Goal: Find specific page/section: Find specific page/section

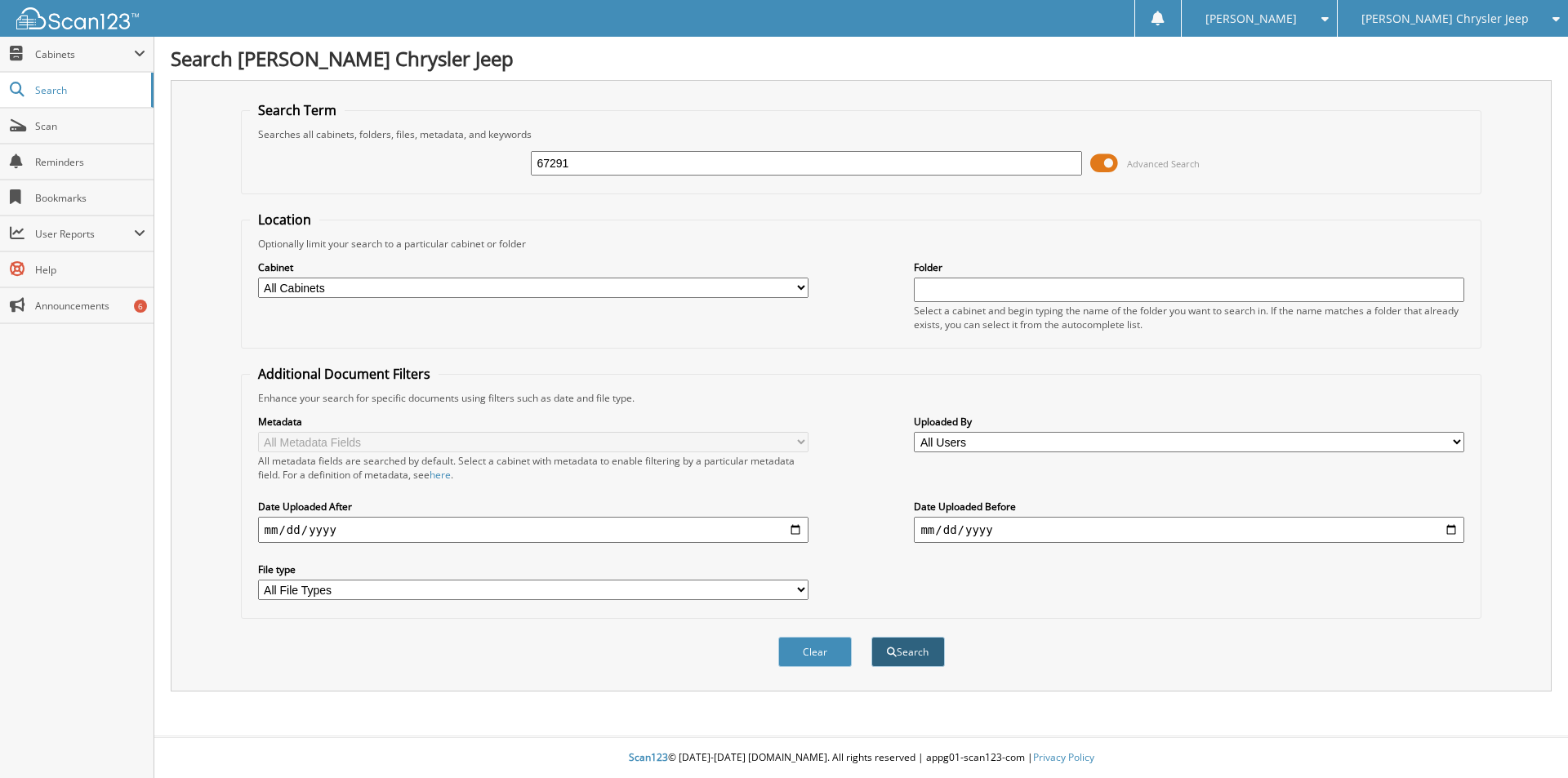
type input "67291"
click at [912, 652] on button "Search" at bounding box center [908, 652] width 73 height 30
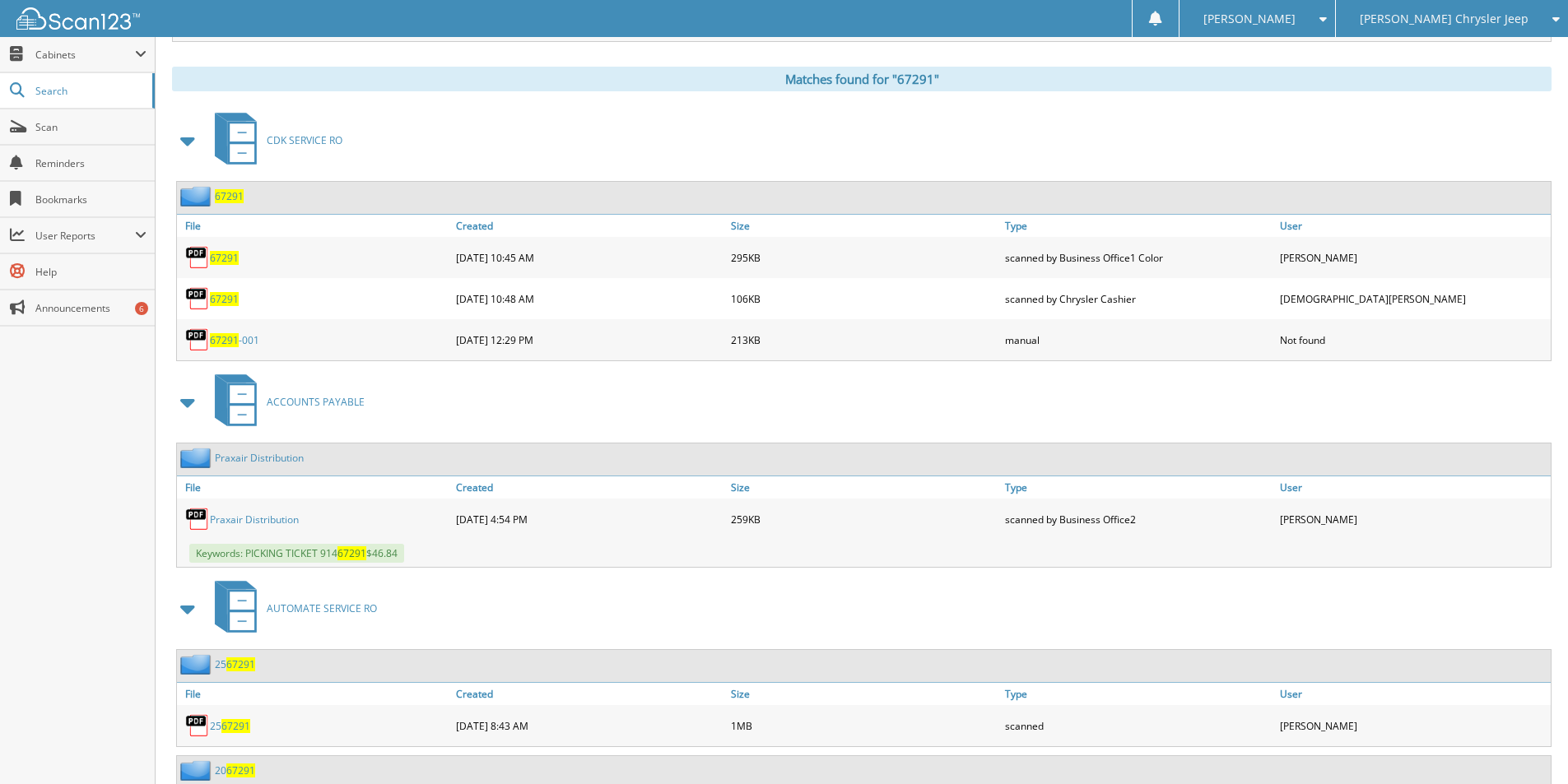
scroll to position [823, 0]
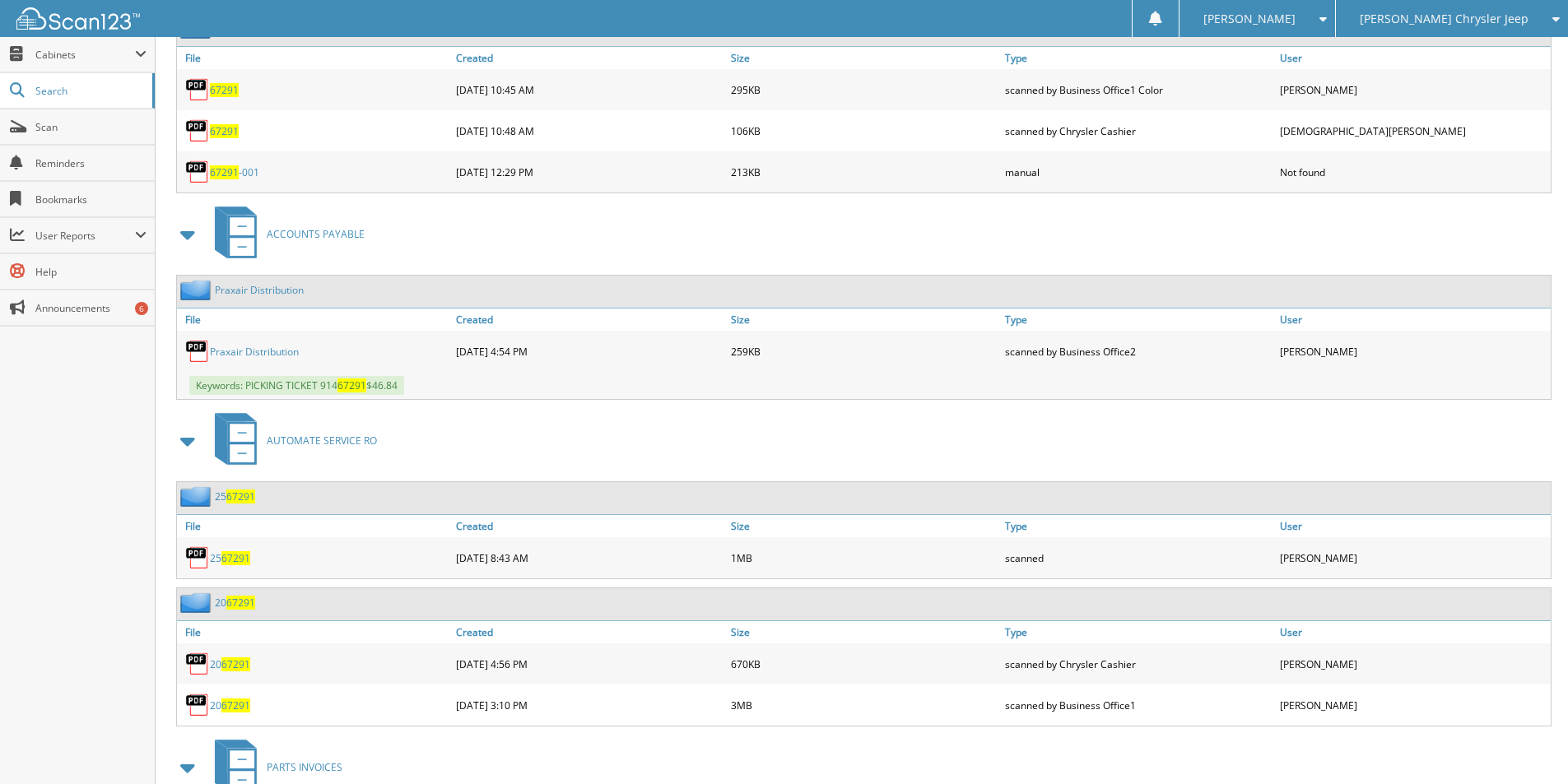
click at [234, 556] on span "67291" at bounding box center [235, 558] width 28 height 14
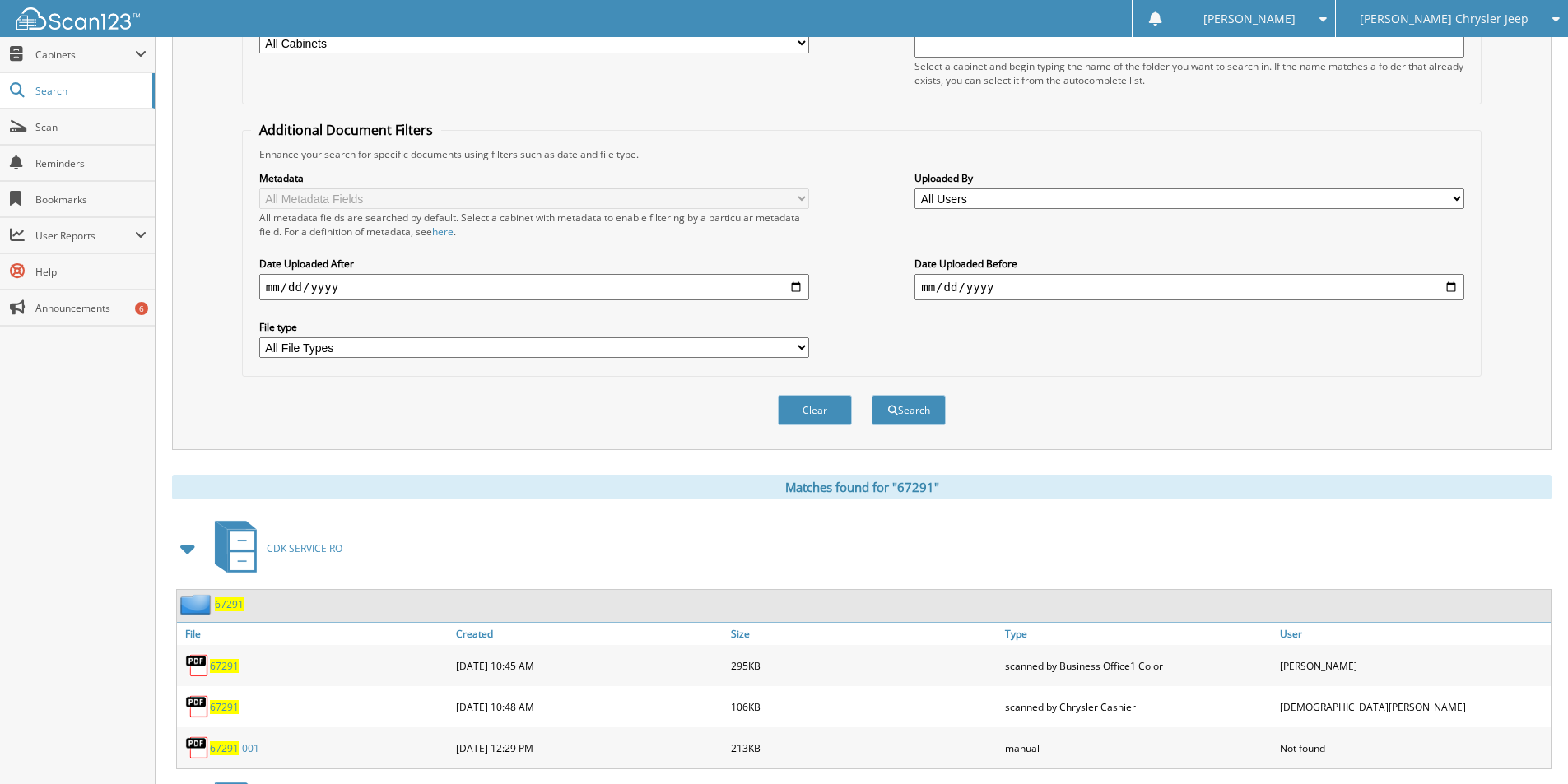
scroll to position [0, 0]
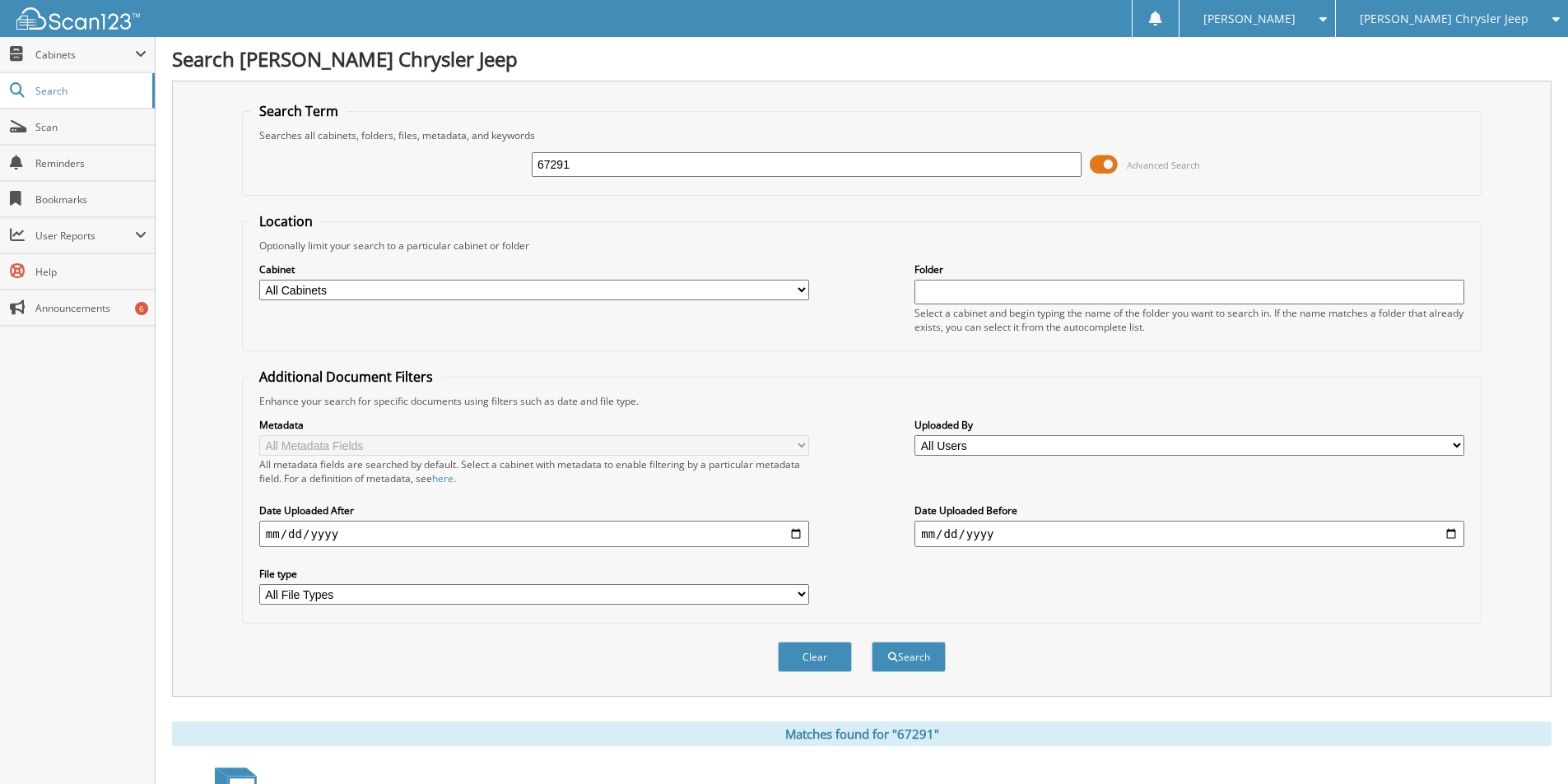
drag, startPoint x: 581, startPoint y: 166, endPoint x: 330, endPoint y: 108, distance: 257.6
click at [321, 105] on fieldset "Search Term Searches all cabinets, folders, files, metadata, and keywords 67291…" at bounding box center [862, 148] width 1240 height 94
type input "069249"
click at [911, 657] on button "Search" at bounding box center [909, 657] width 74 height 30
drag, startPoint x: 597, startPoint y: 166, endPoint x: 229, endPoint y: 112, distance: 371.9
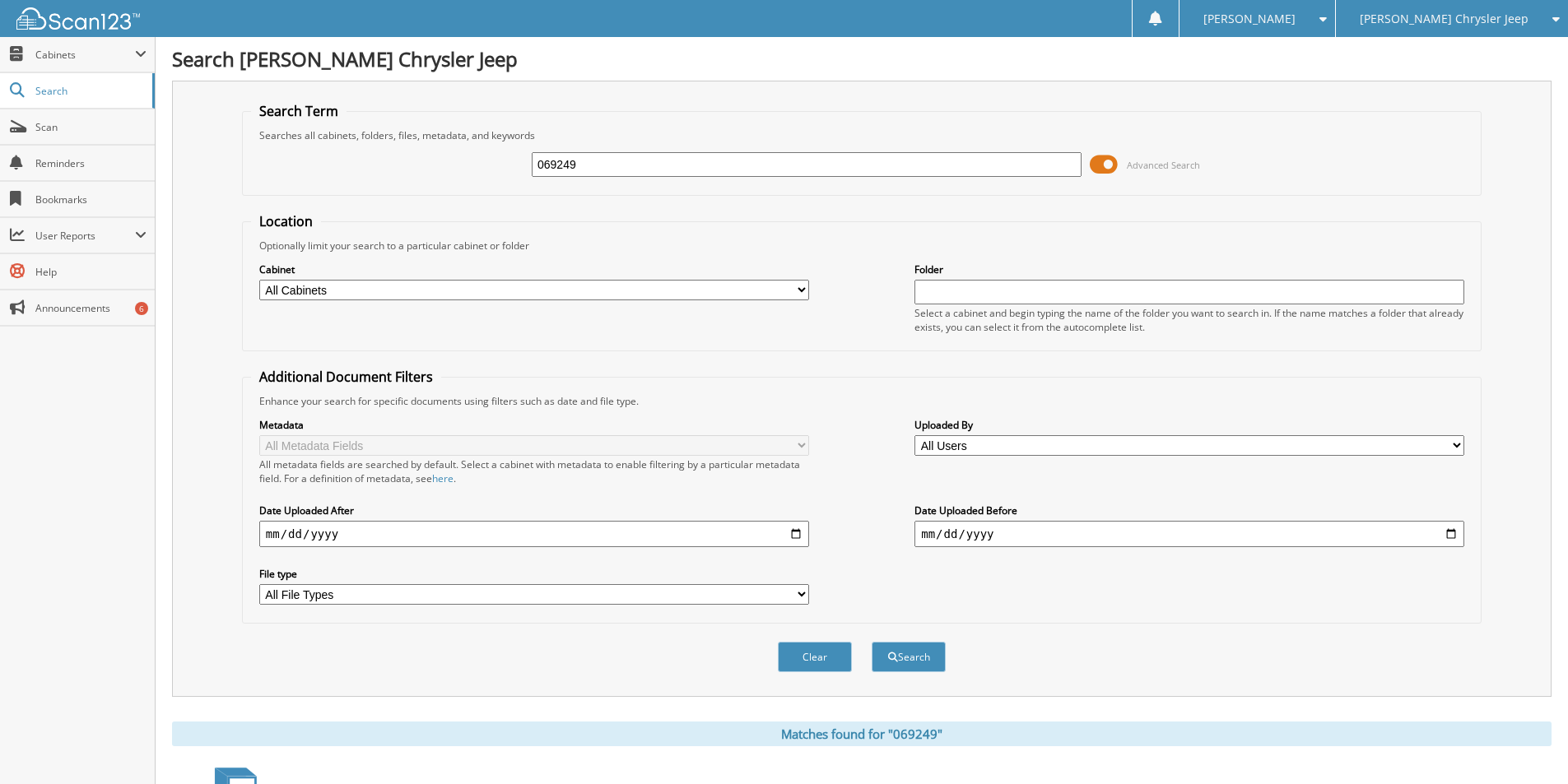
click at [230, 112] on div "Search Term Searches all cabinets, folders, files, metadata, and keywords 06924…" at bounding box center [862, 389] width 1380 height 617
type input "69249"
click at [917, 659] on button "Search" at bounding box center [909, 657] width 74 height 30
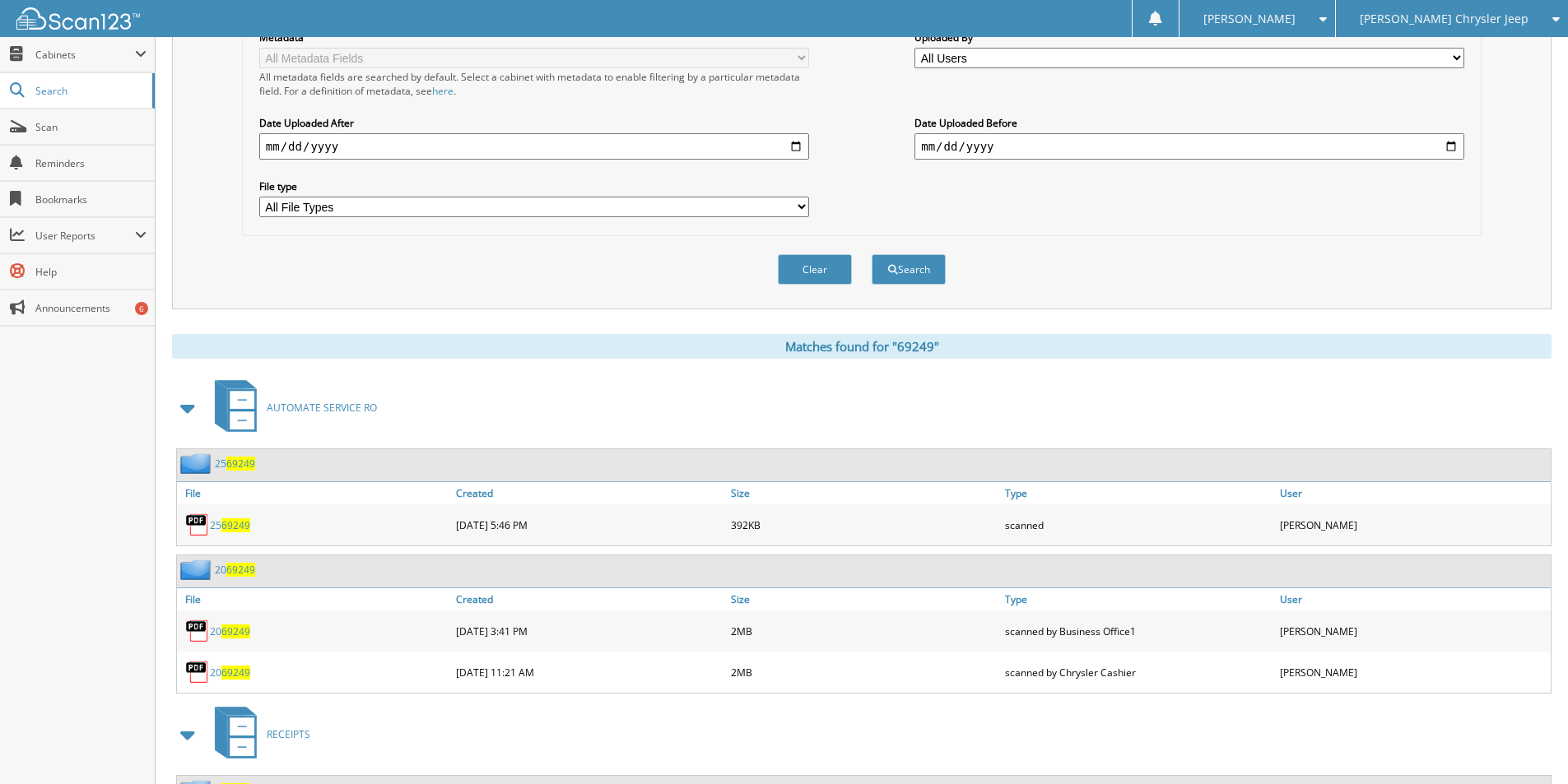
scroll to position [411, 0]
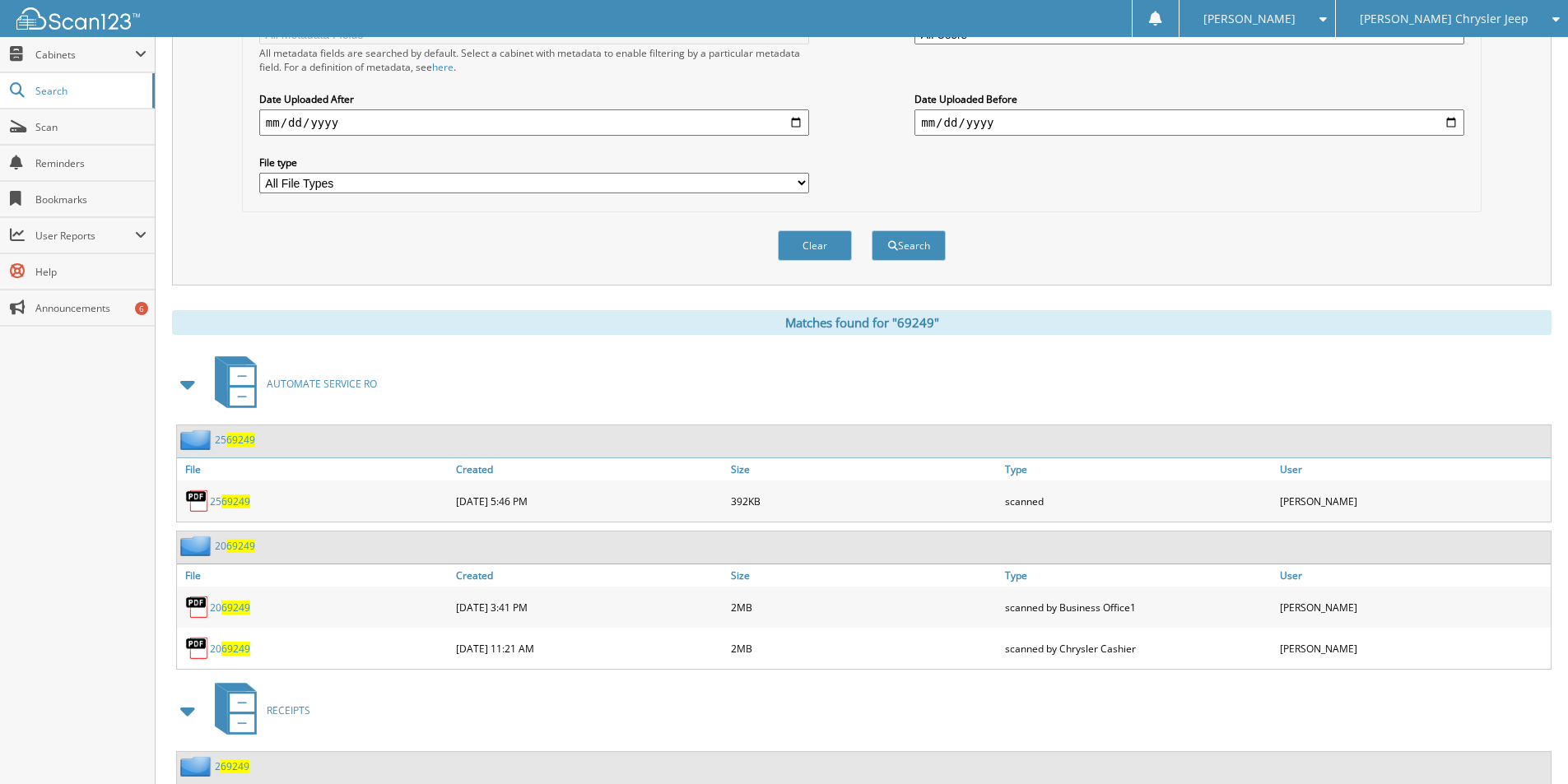
click at [223, 498] on span "69249" at bounding box center [235, 501] width 28 height 14
